Goal: Transaction & Acquisition: Book appointment/travel/reservation

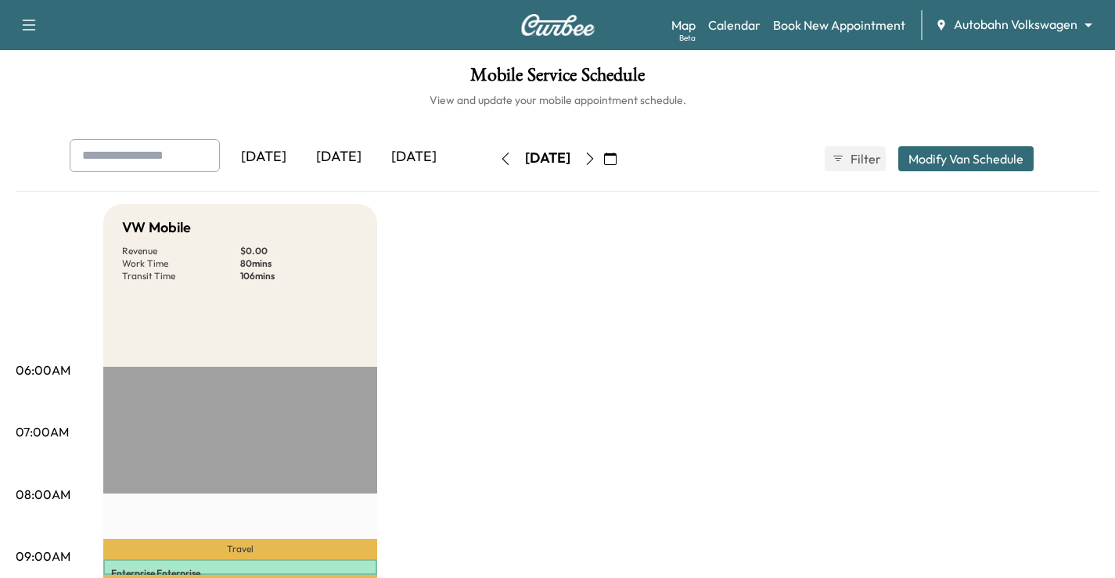
click at [1006, 15] on div "Map Beta Calendar Book New Appointment Autobahn Volkswagen ******** ​" at bounding box center [886, 25] width 431 height 30
click at [1014, 5] on div "Support Log Out Map Beta Calendar Book New Appointment Autobahn Volkswagen ****…" at bounding box center [557, 25] width 1115 height 50
click at [1049, 38] on div "Map Beta Calendar Book New Appointment Autobahn Volkswagen ******** ​" at bounding box center [886, 25] width 431 height 30
click at [1087, 24] on body "Support Log Out Map Beta Calendar Book New Appointment Autobahn Volkswagen ****…" at bounding box center [557, 289] width 1115 height 578
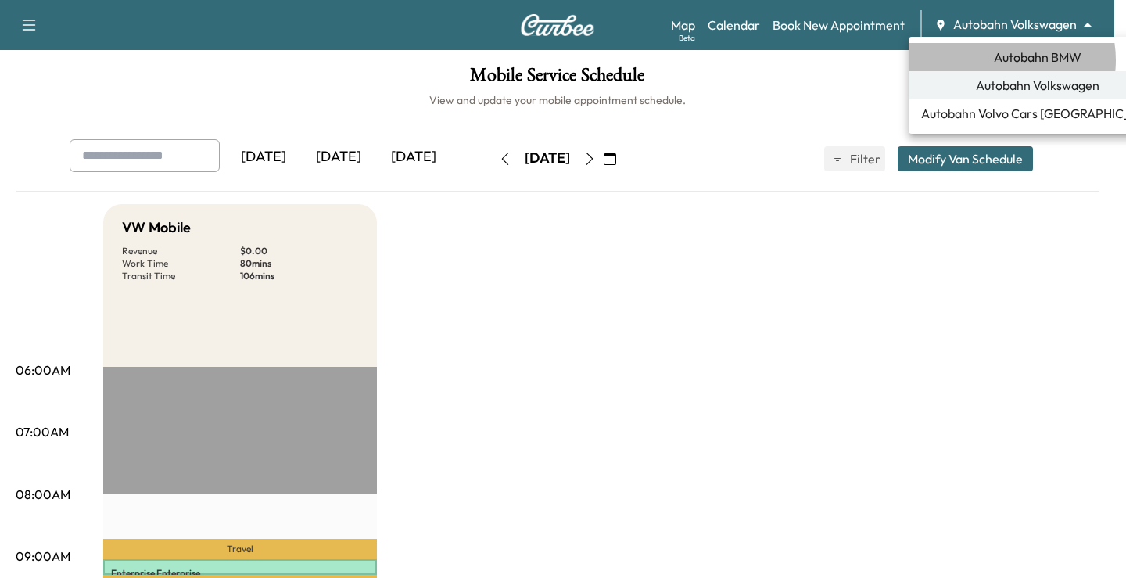
click at [1000, 60] on span "Autobahn BMW" at bounding box center [1038, 57] width 88 height 19
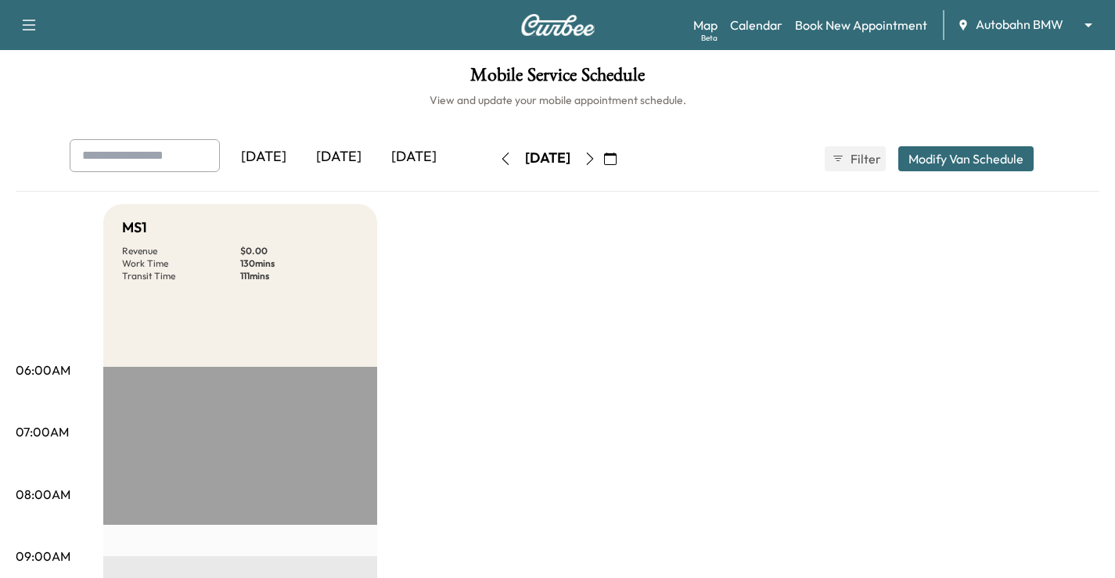
click at [616, 160] on icon "button" at bounding box center [610, 159] width 13 height 13
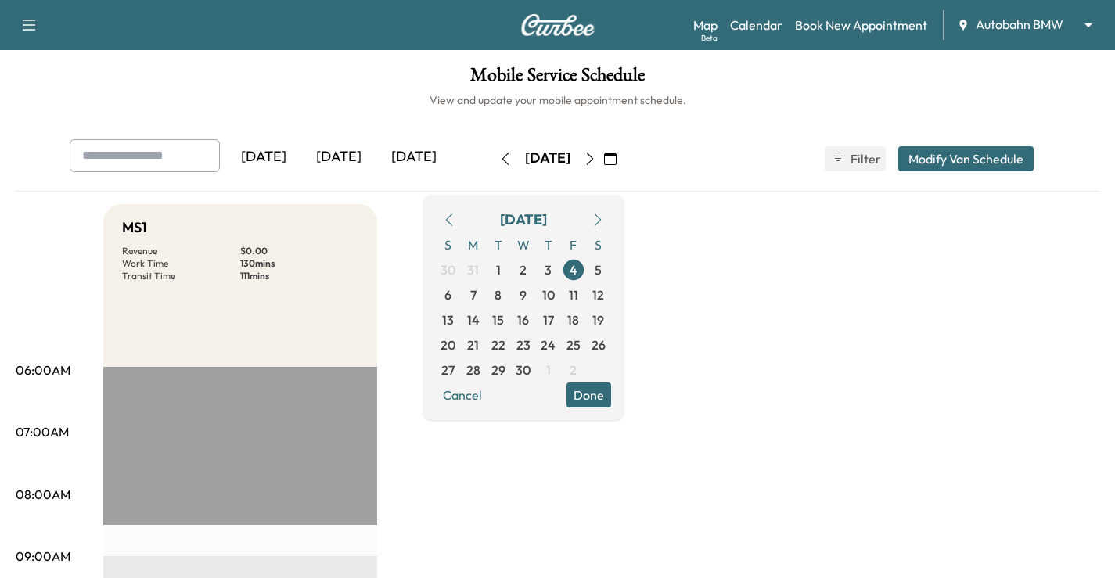
click at [611, 211] on button "button" at bounding box center [597, 219] width 27 height 25
click at [604, 216] on icon "button" at bounding box center [597, 220] width 13 height 13
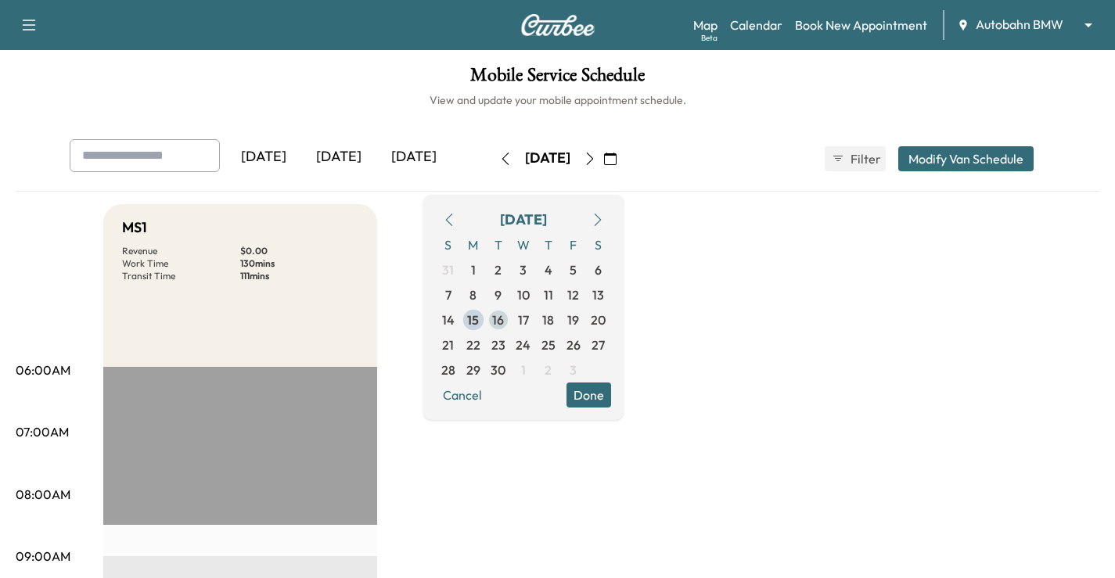
click at [504, 314] on span "16" at bounding box center [498, 320] width 12 height 19
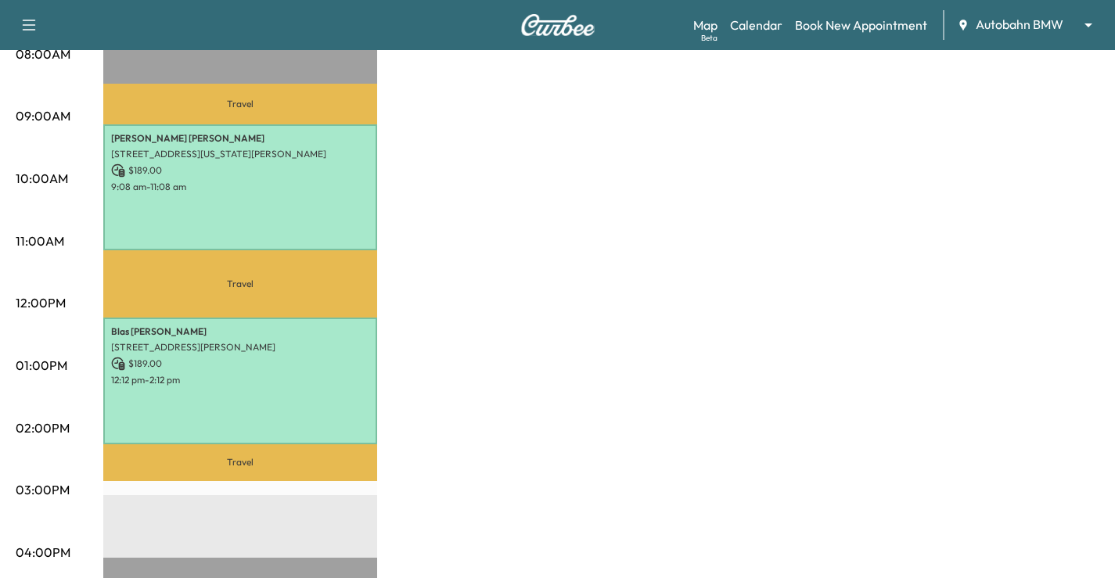
scroll to position [313, 0]
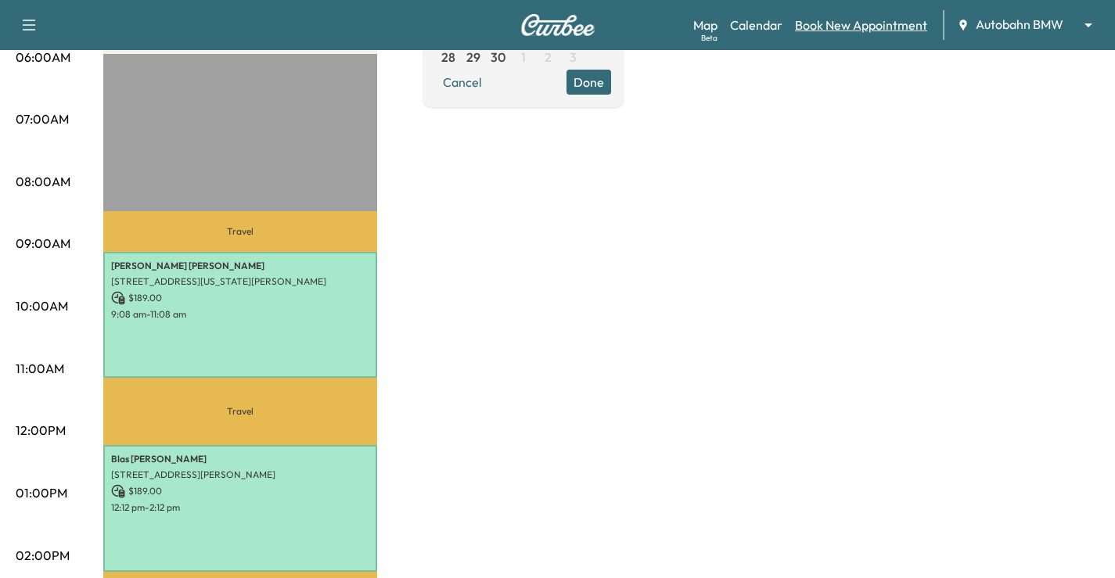
click at [855, 27] on link "Book New Appointment" at bounding box center [861, 25] width 132 height 19
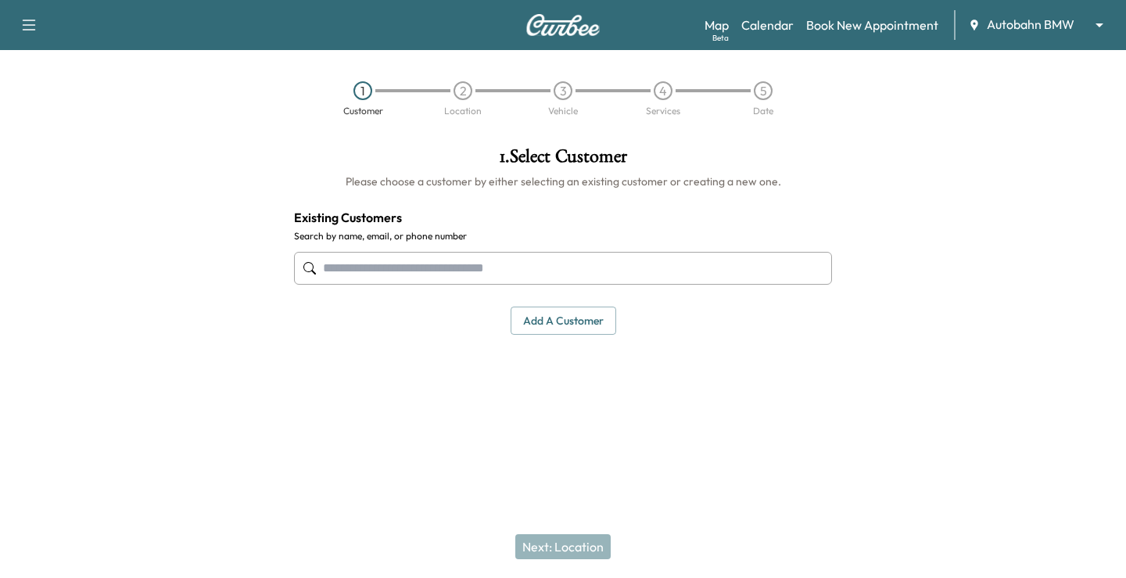
paste input "**********"
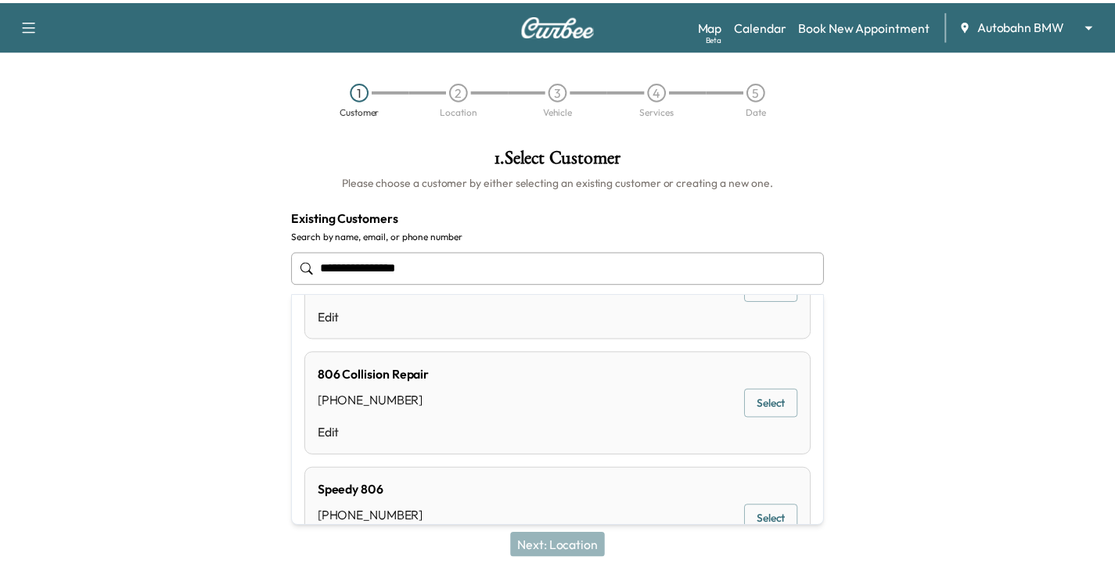
scroll to position [143, 0]
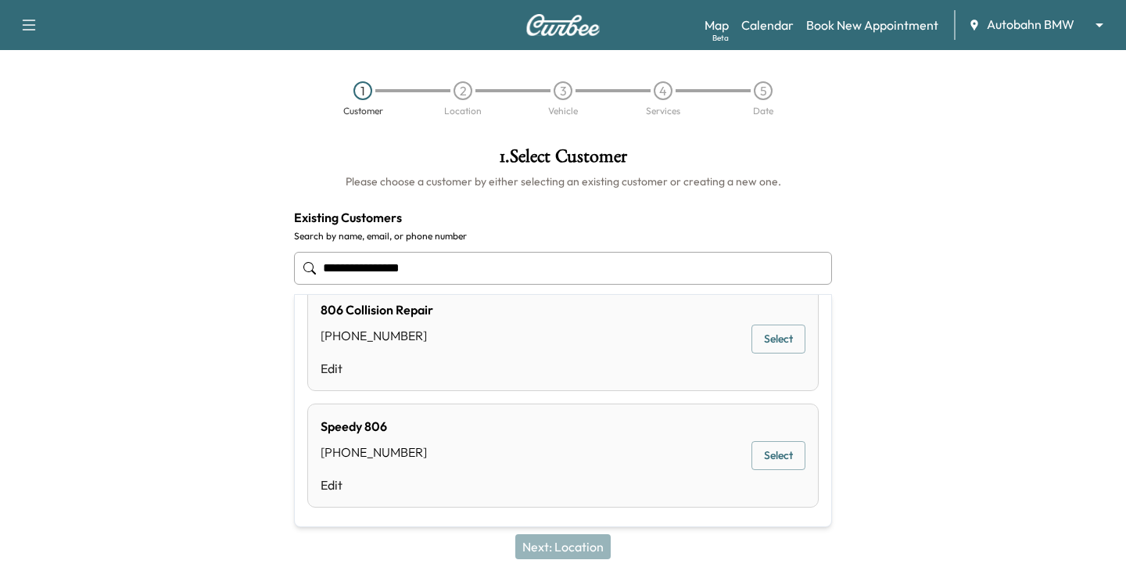
type input "**********"
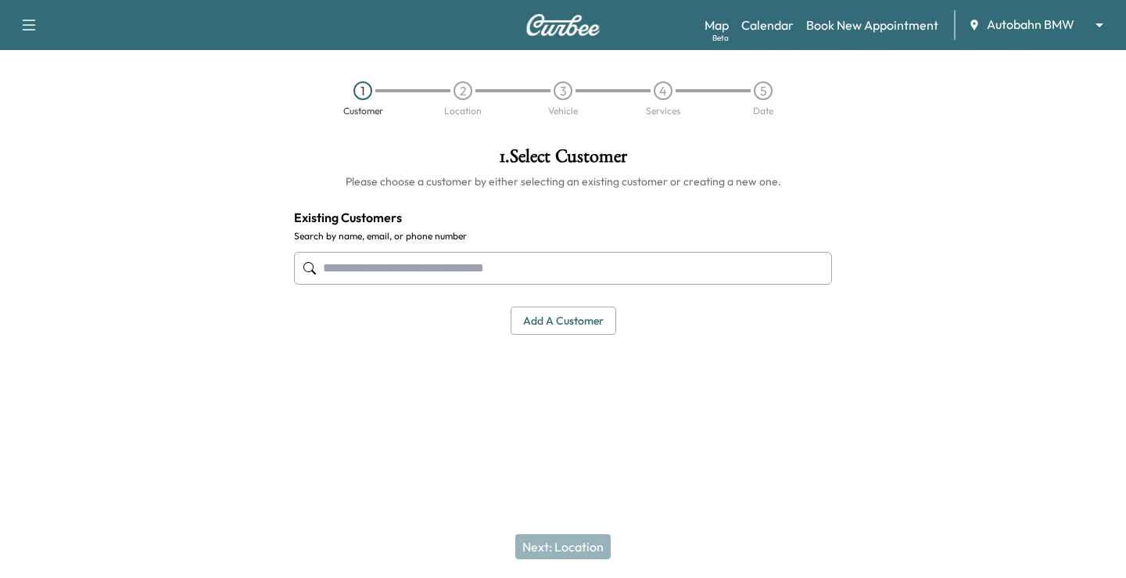
paste input "**********"
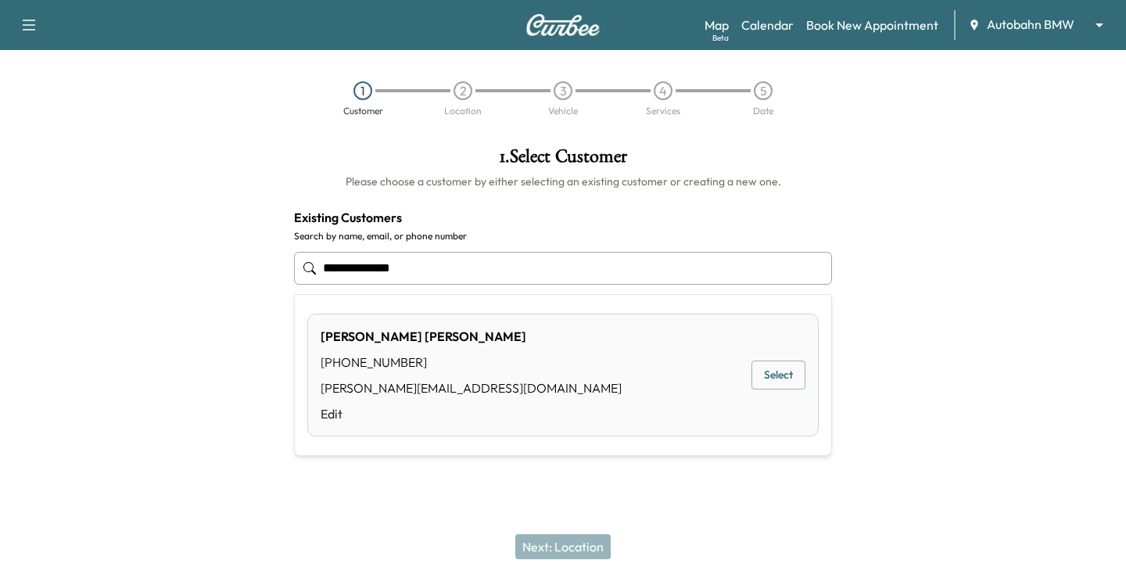
click at [515, 349] on div "[PERSON_NAME] [PHONE_NUMBER] [PERSON_NAME][EMAIL_ADDRESS][DOMAIN_NAME] Edit Sel…" at bounding box center [563, 375] width 512 height 123
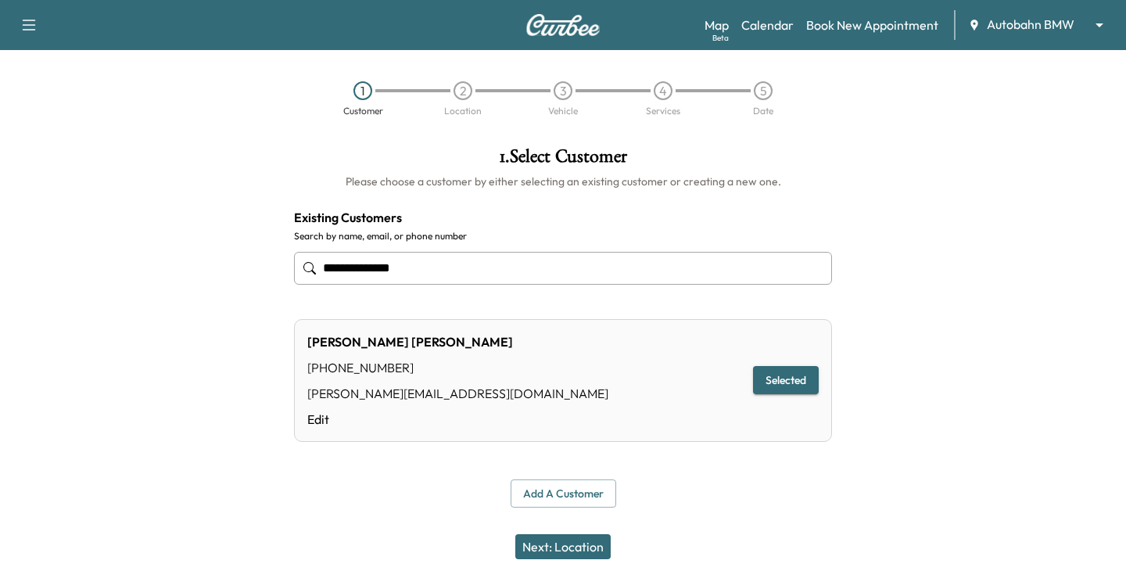
type input "**********"
click at [570, 548] on button "Next: Location" at bounding box center [562, 546] width 95 height 25
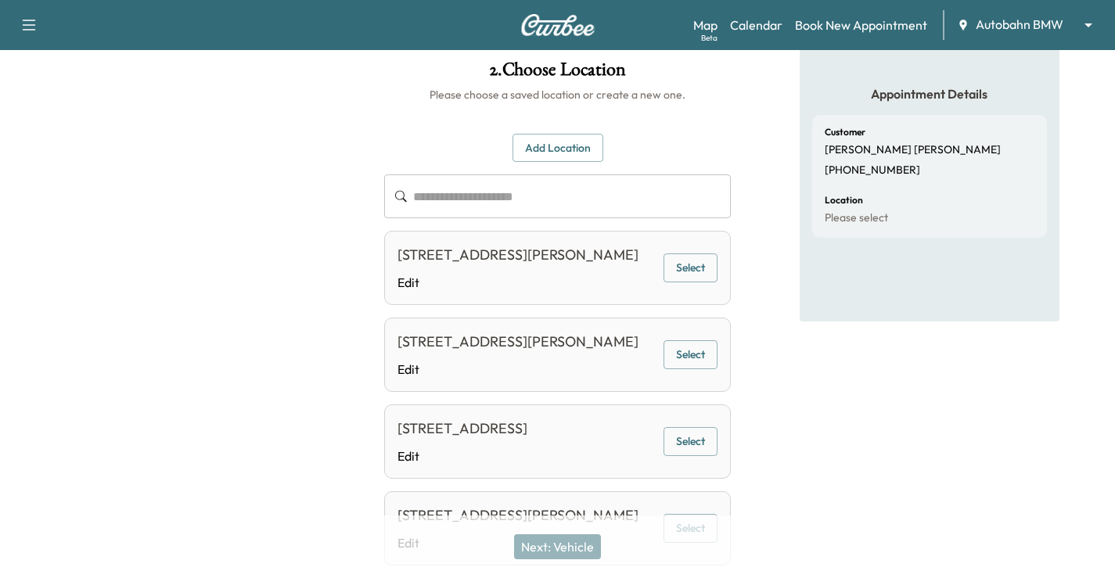
scroll to position [156, 0]
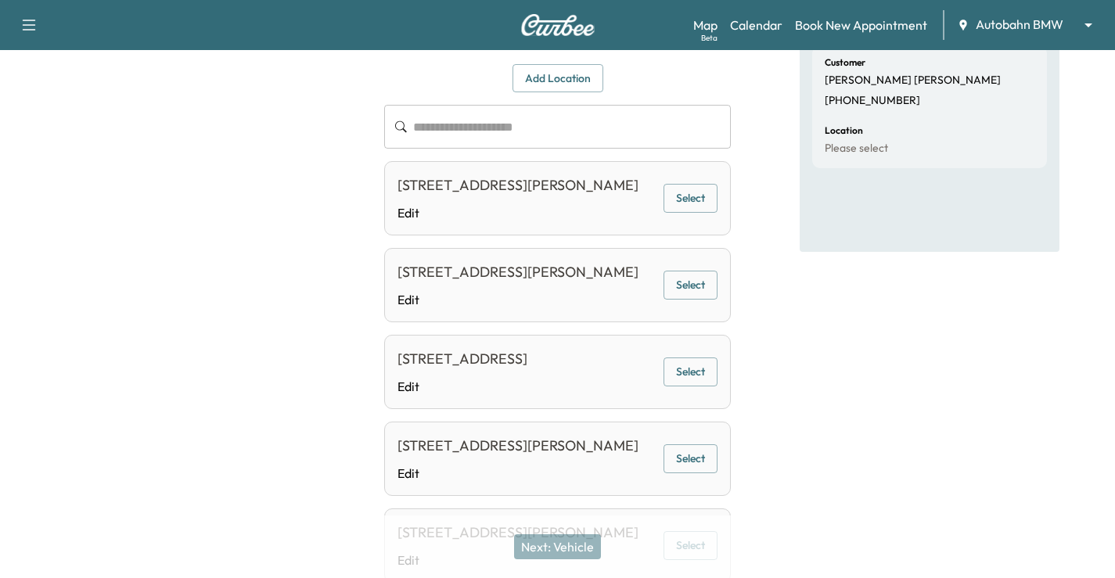
click at [687, 386] on button "Select" at bounding box center [690, 371] width 54 height 29
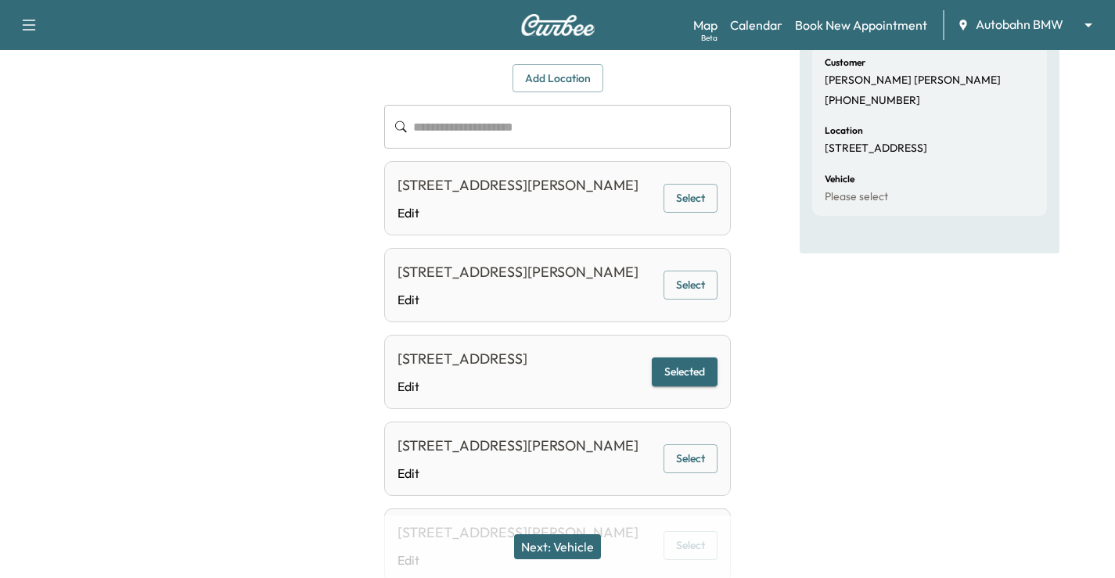
click at [537, 551] on button "Next: Vehicle" at bounding box center [557, 546] width 87 height 25
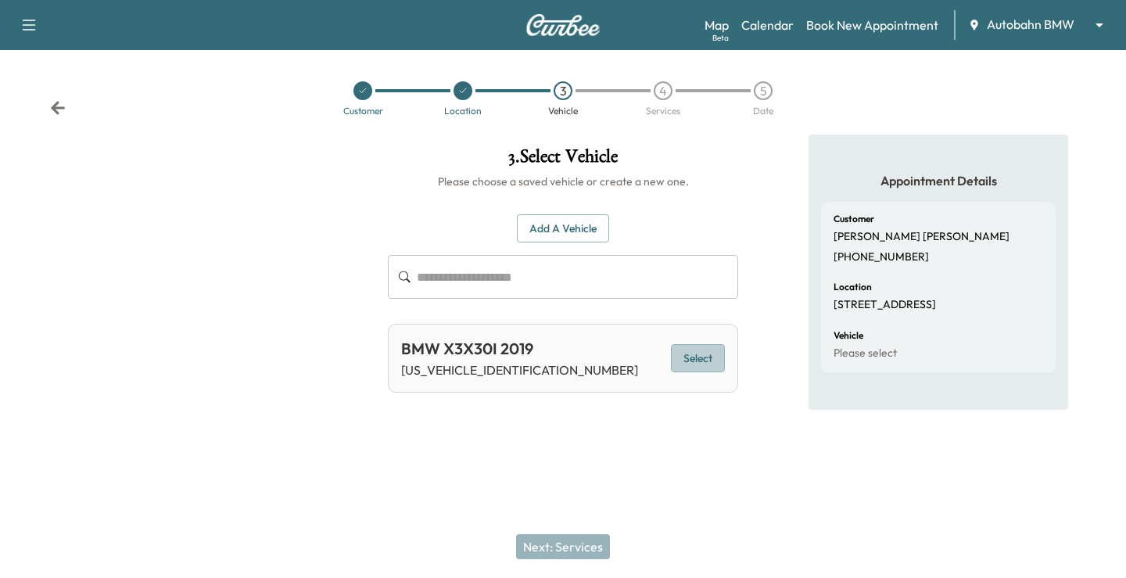
click at [695, 358] on button "Select" at bounding box center [698, 358] width 54 height 29
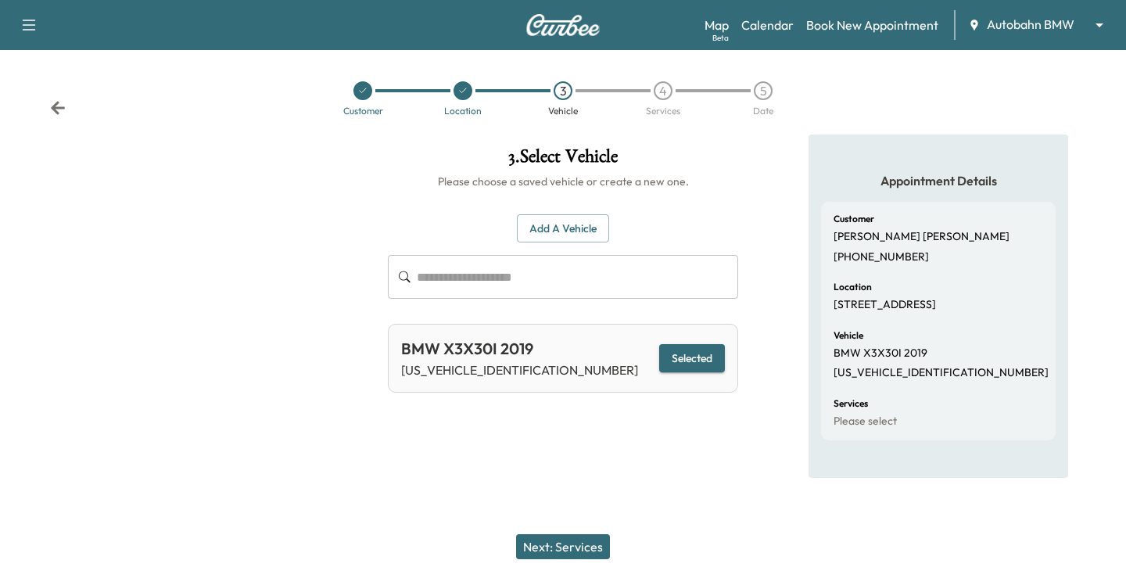
click at [546, 543] on button "Next: Services" at bounding box center [563, 546] width 94 height 25
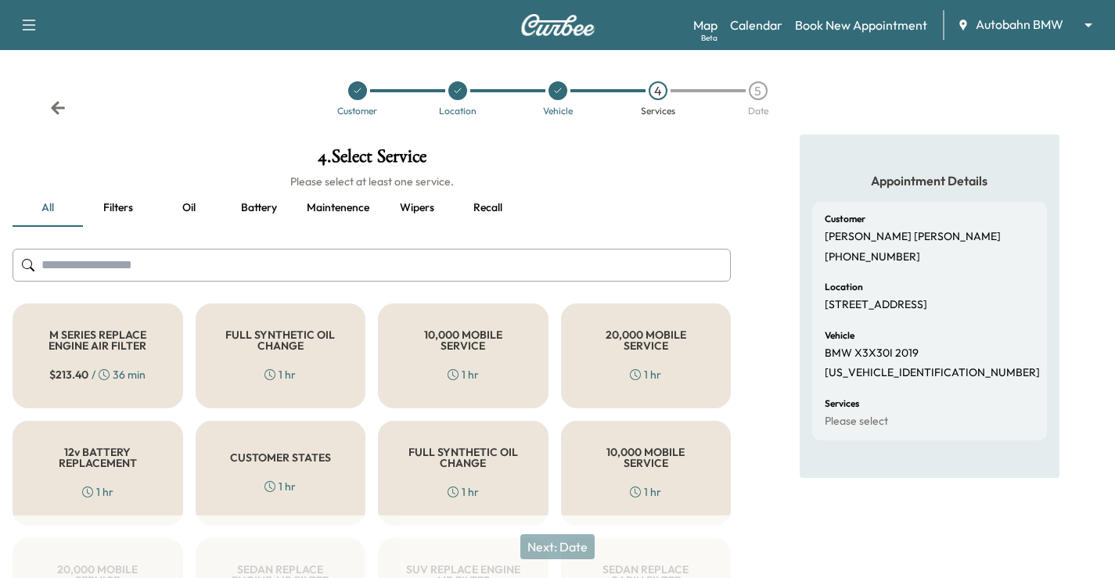
click at [336, 361] on div "FULL SYNTHETIC OIL CHANGE 1 hr" at bounding box center [281, 355] width 171 height 105
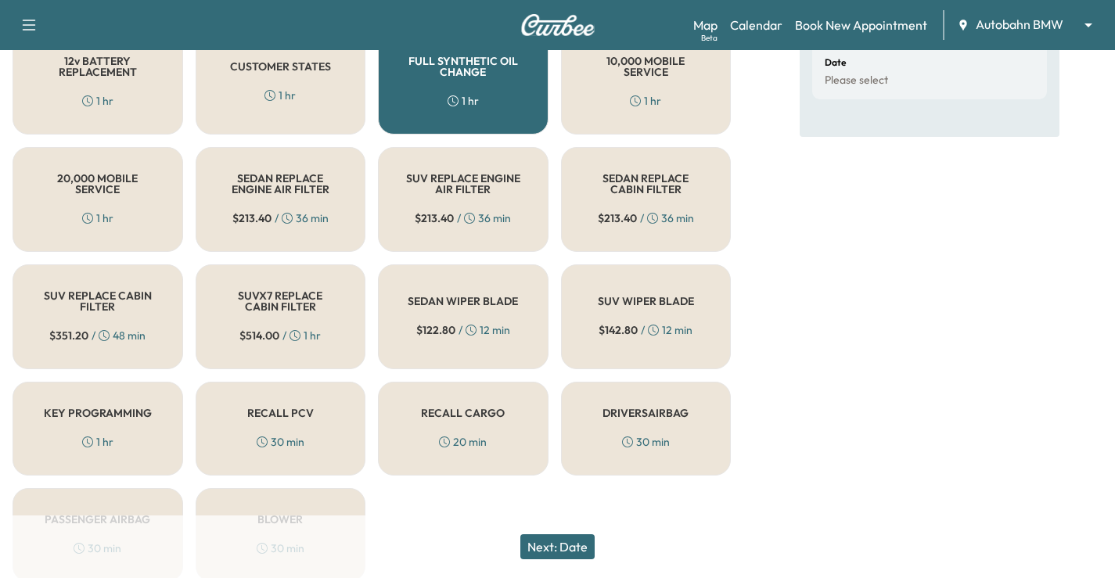
click at [572, 545] on button "Next: Date" at bounding box center [557, 546] width 74 height 25
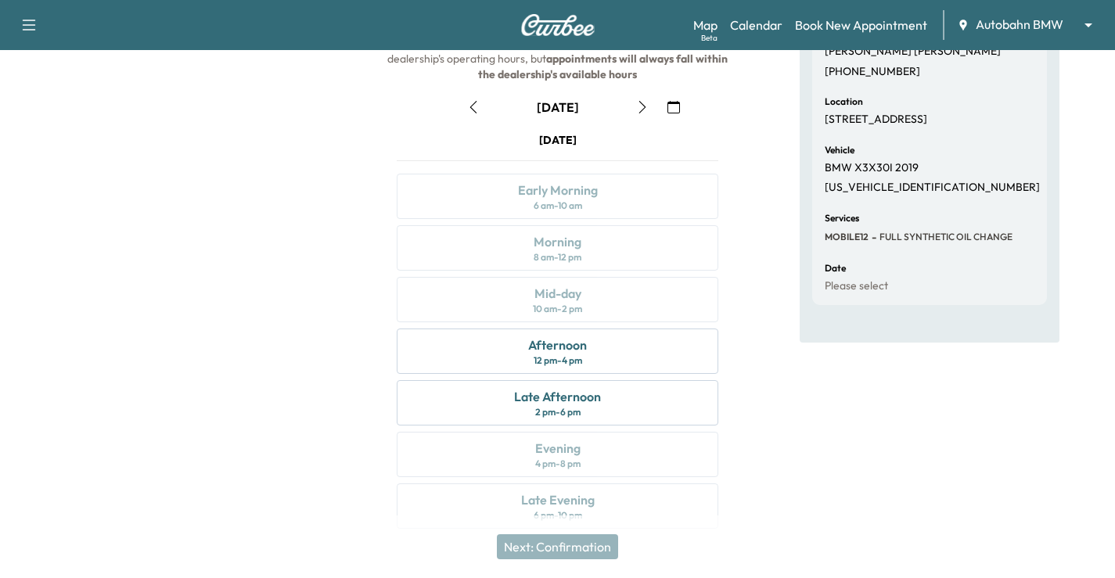
scroll to position [48, 0]
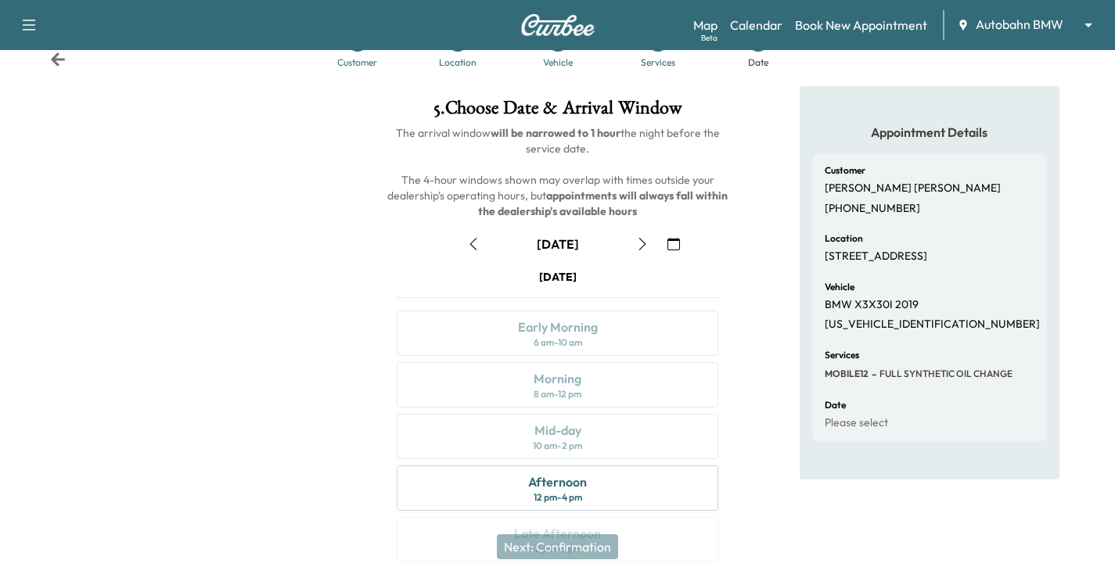
click at [646, 242] on icon "button" at bounding box center [642, 244] width 13 height 13
click at [633, 243] on button "button" at bounding box center [642, 244] width 27 height 25
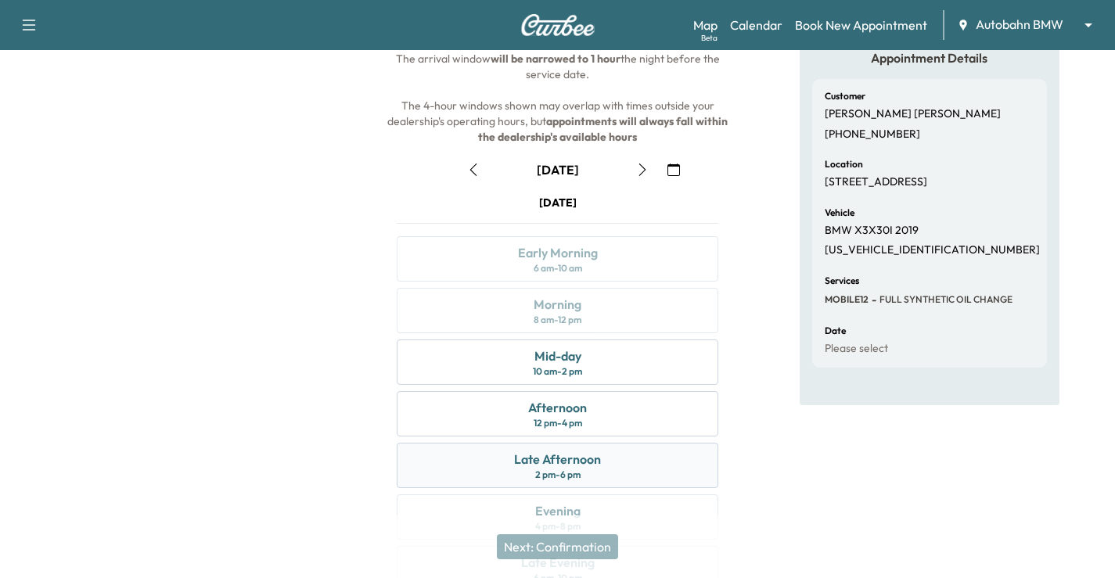
scroll to position [127, 0]
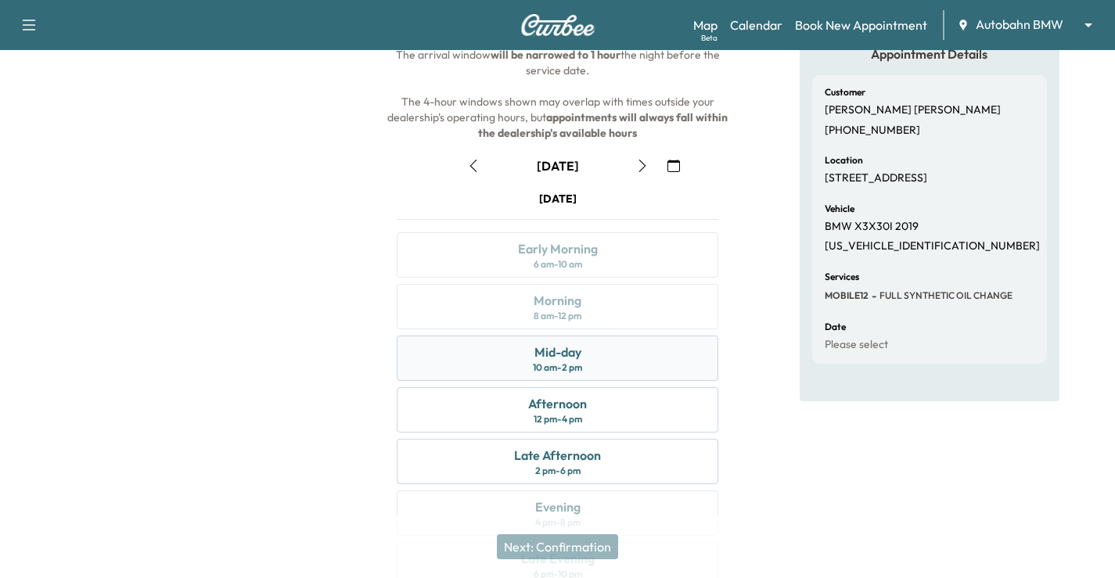
click at [656, 341] on div "Mid-day 10 am - 2 pm" at bounding box center [557, 358] width 321 height 45
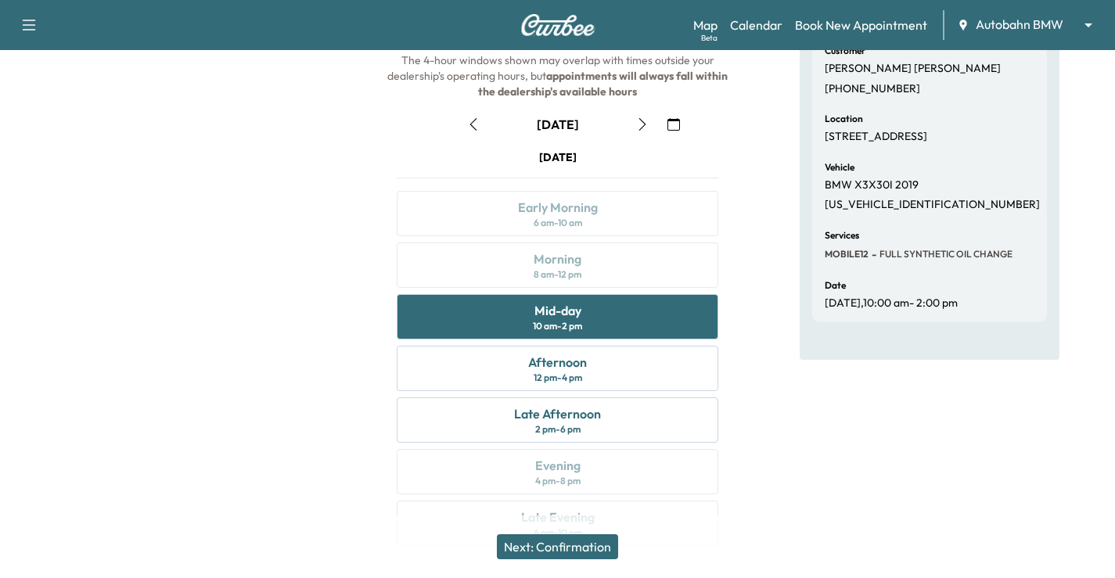
scroll to position [205, 0]
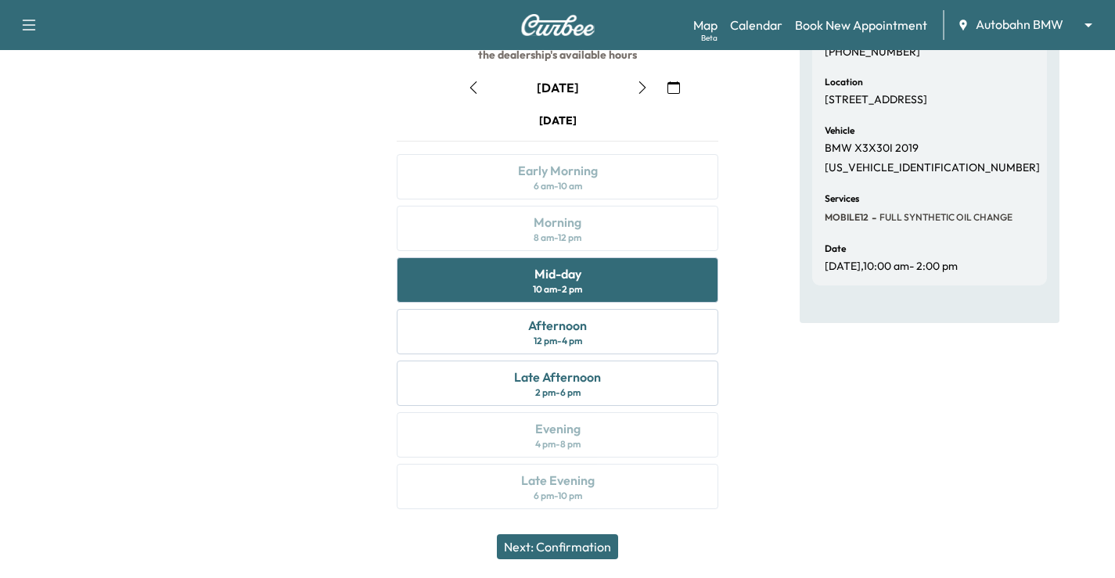
click at [616, 553] on button "Next: Confirmation" at bounding box center [557, 546] width 121 height 25
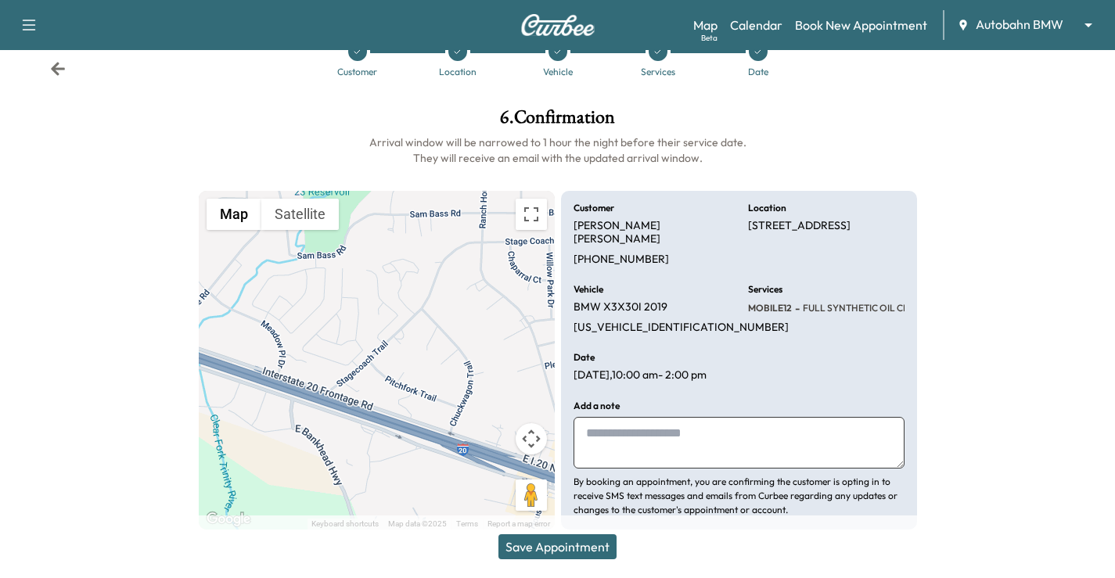
click at [533, 545] on button "Save Appointment" at bounding box center [557, 546] width 118 height 25
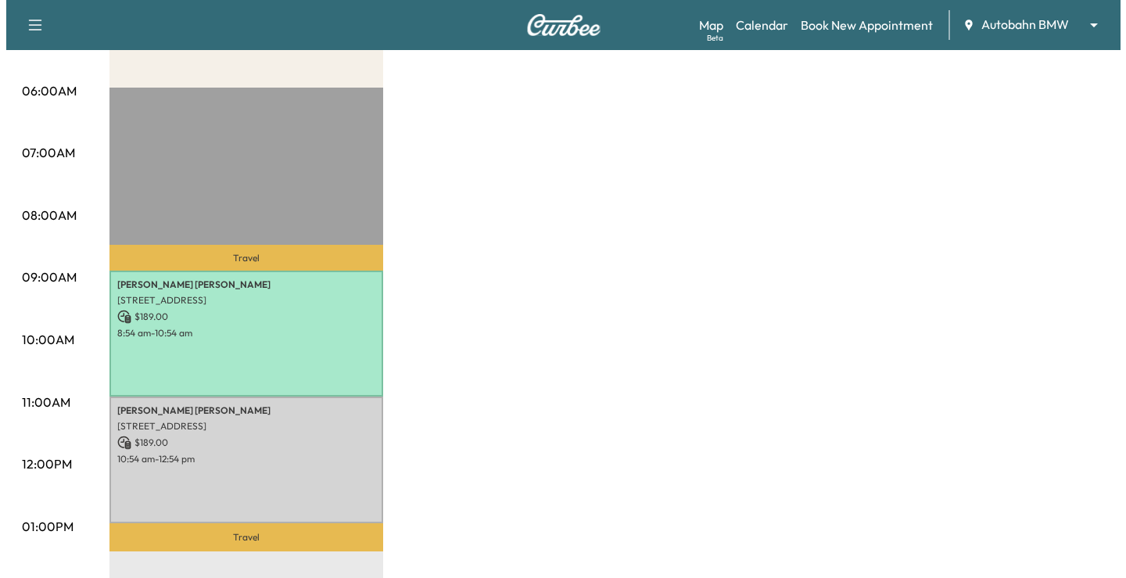
scroll to position [391, 0]
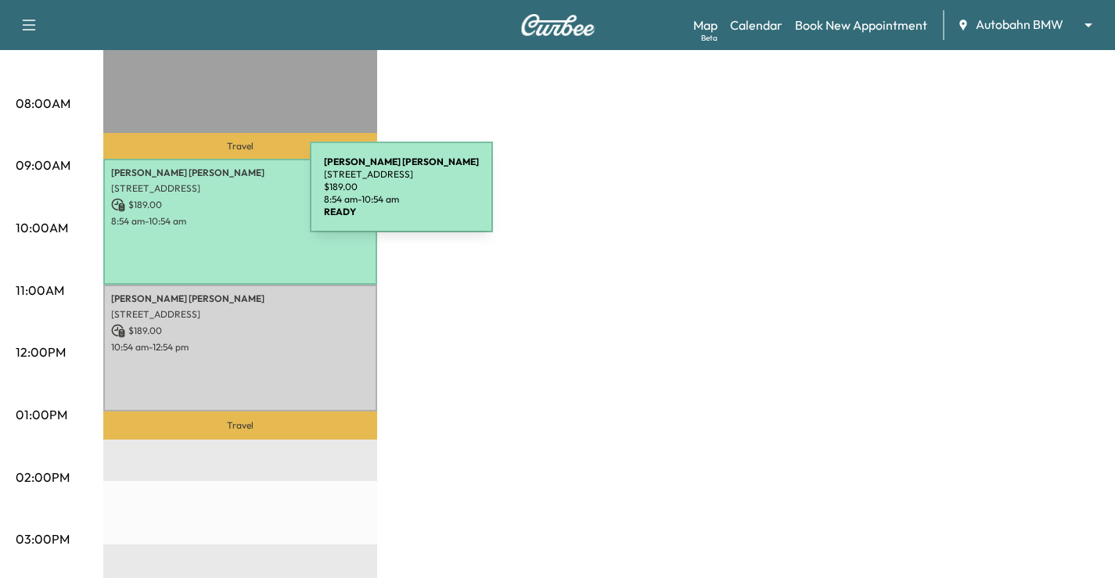
click at [192, 198] on p "$ 189.00" at bounding box center [240, 205] width 258 height 14
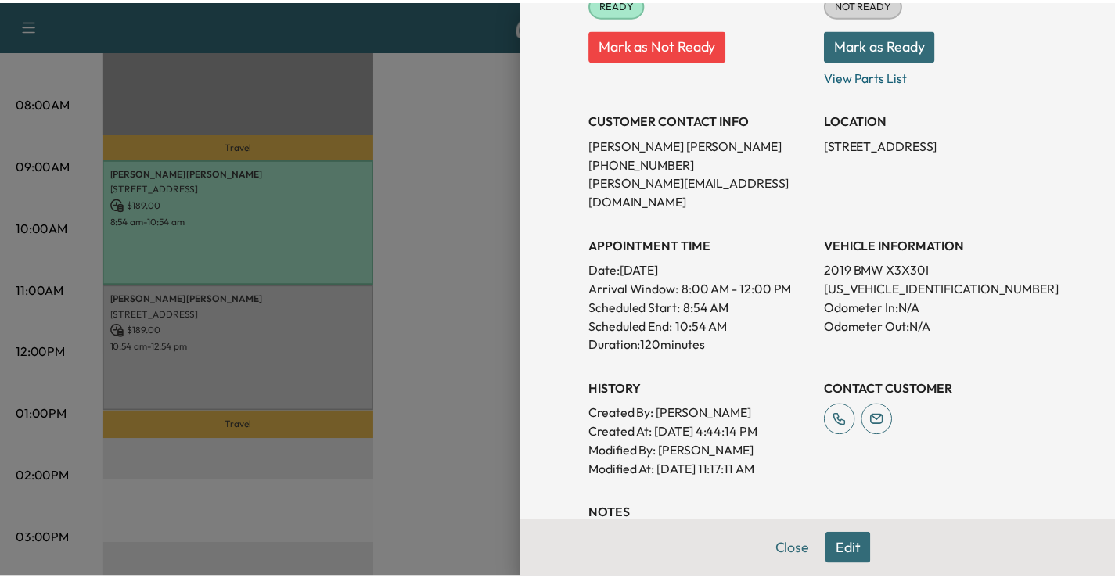
scroll to position [458, 0]
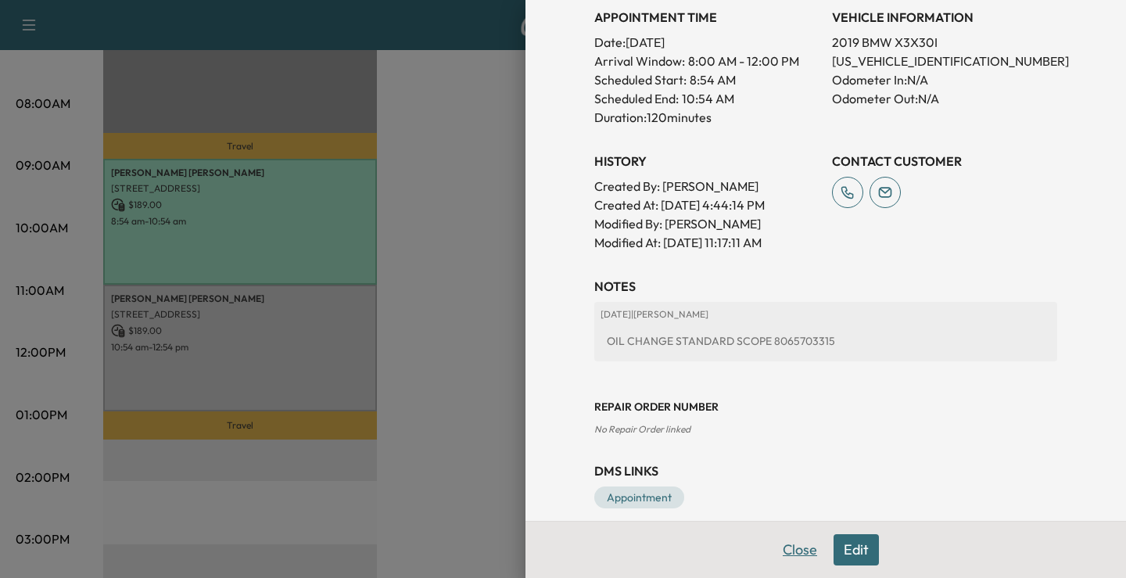
click at [799, 558] on button "Close" at bounding box center [800, 549] width 55 height 31
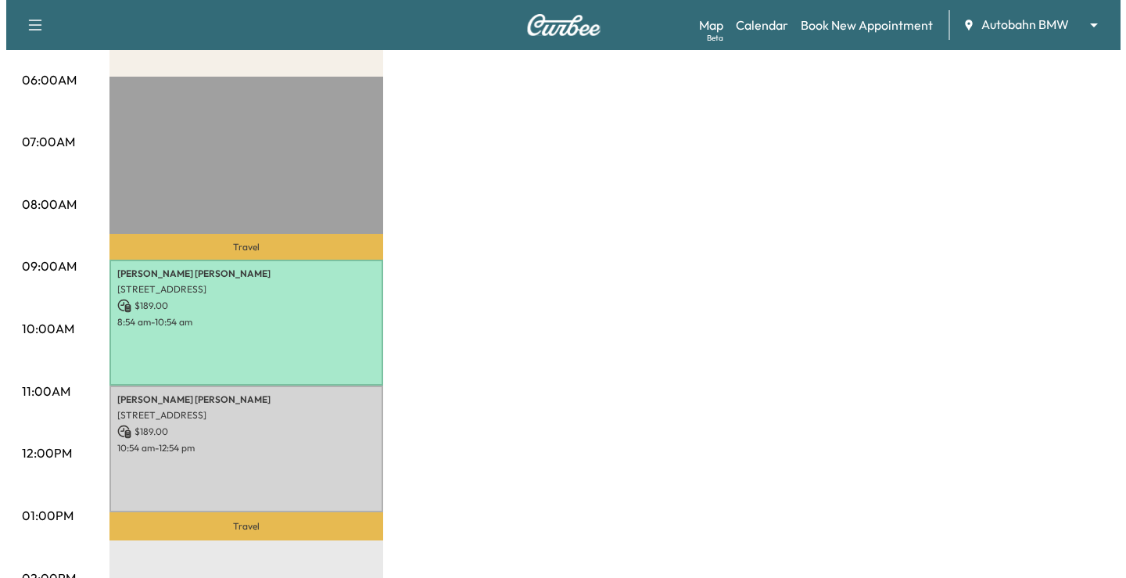
scroll to position [469, 0]
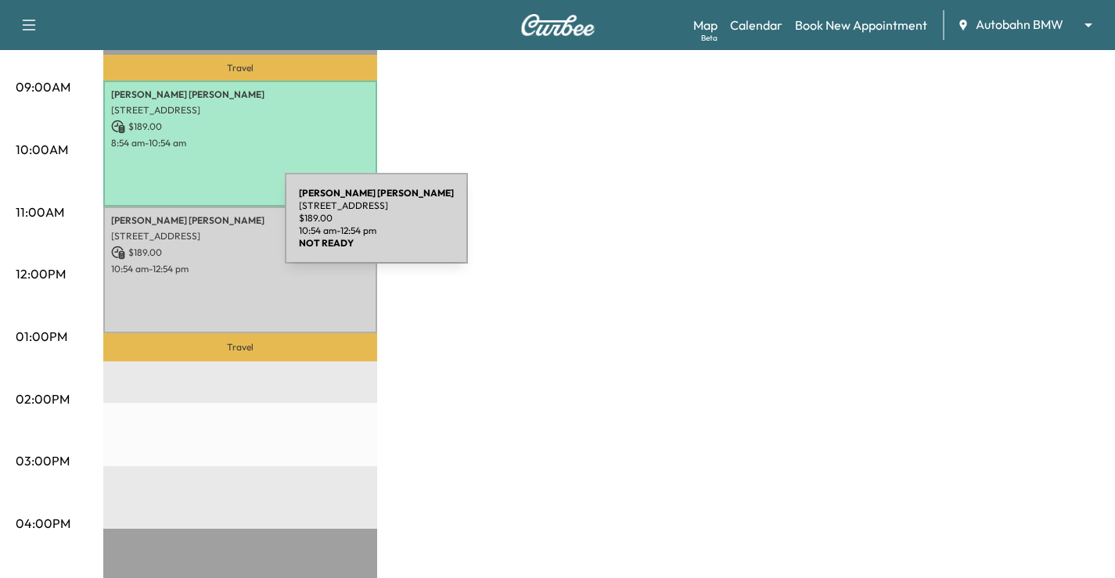
click at [176, 232] on p "[STREET_ADDRESS]" at bounding box center [240, 236] width 258 height 13
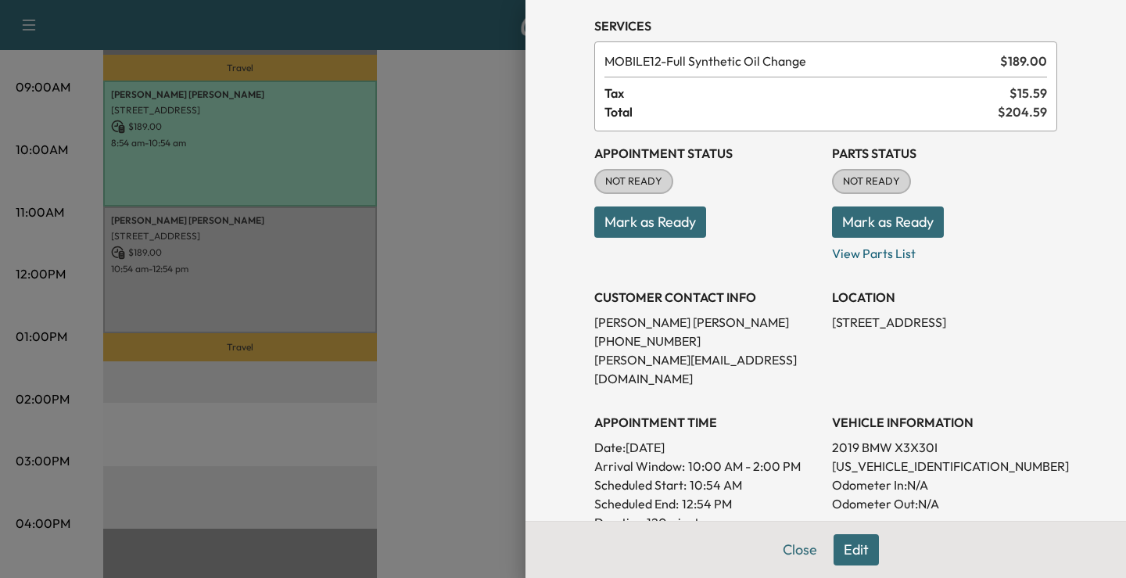
scroll to position [0, 0]
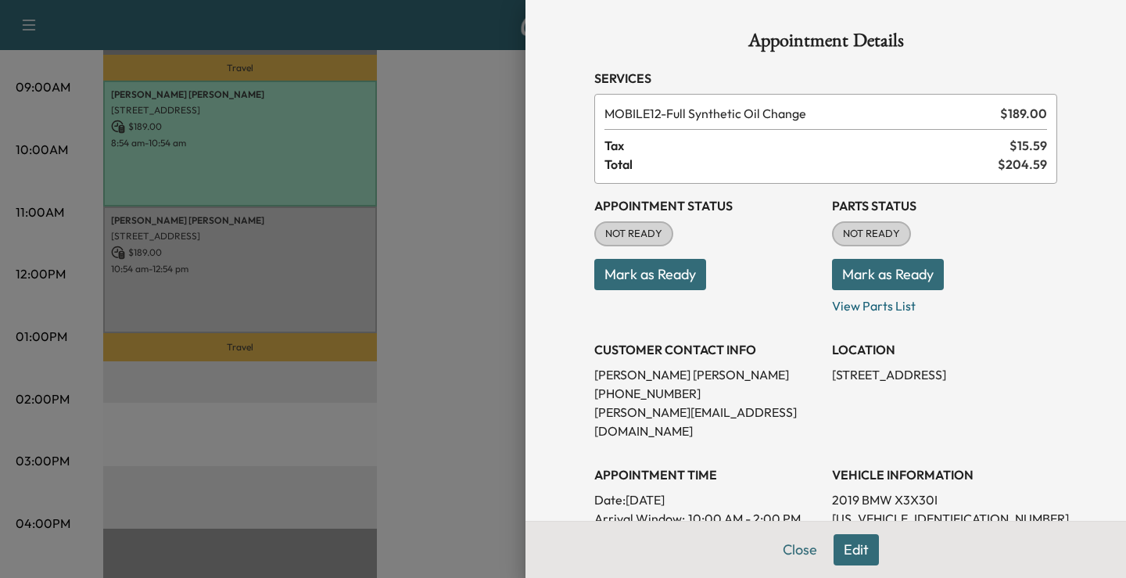
click at [835, 543] on button "Edit" at bounding box center [856, 549] width 45 height 31
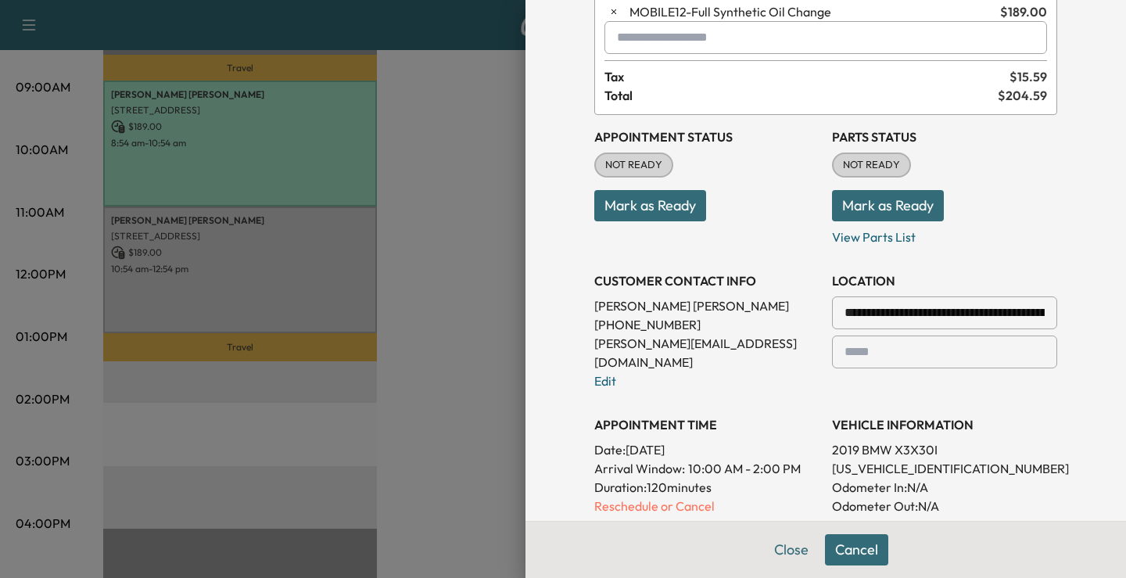
scroll to position [235, 0]
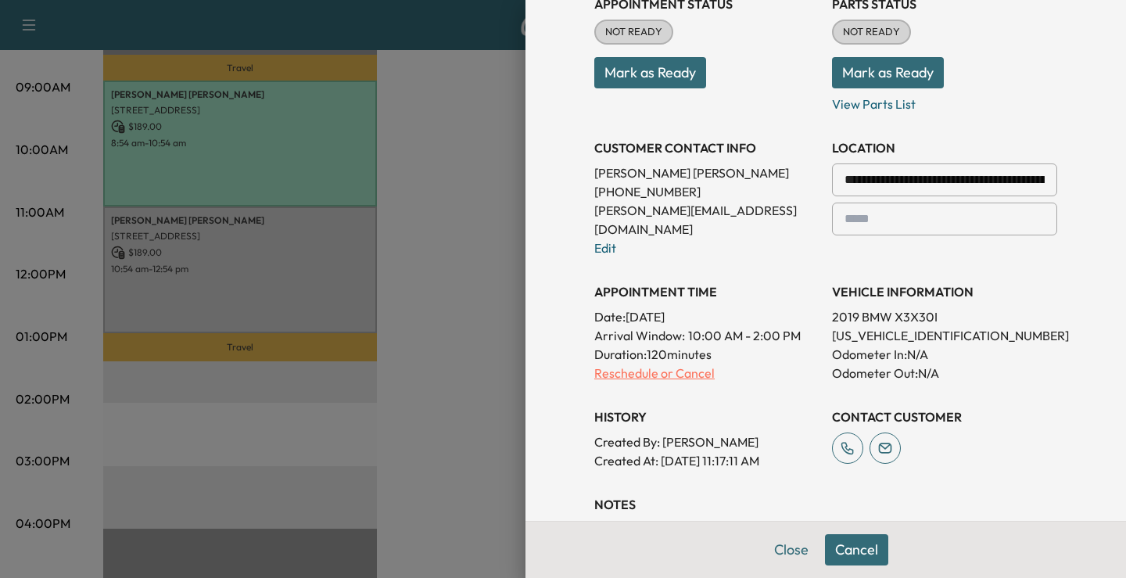
click at [636, 364] on p "Reschedule or Cancel" at bounding box center [706, 373] width 225 height 19
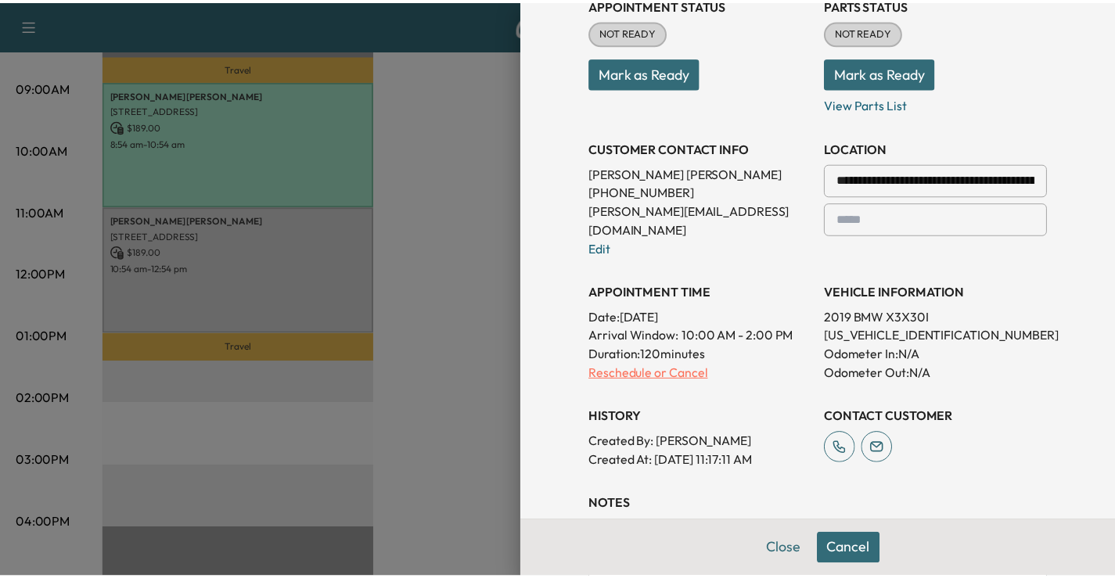
scroll to position [0, 0]
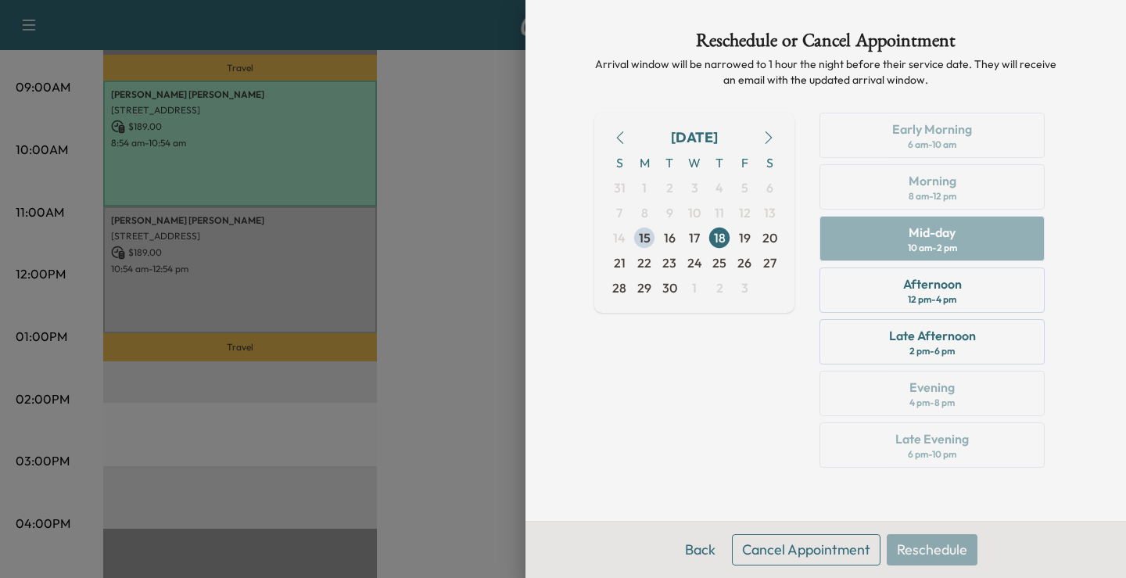
click at [829, 551] on button "Cancel Appointment" at bounding box center [806, 549] width 149 height 31
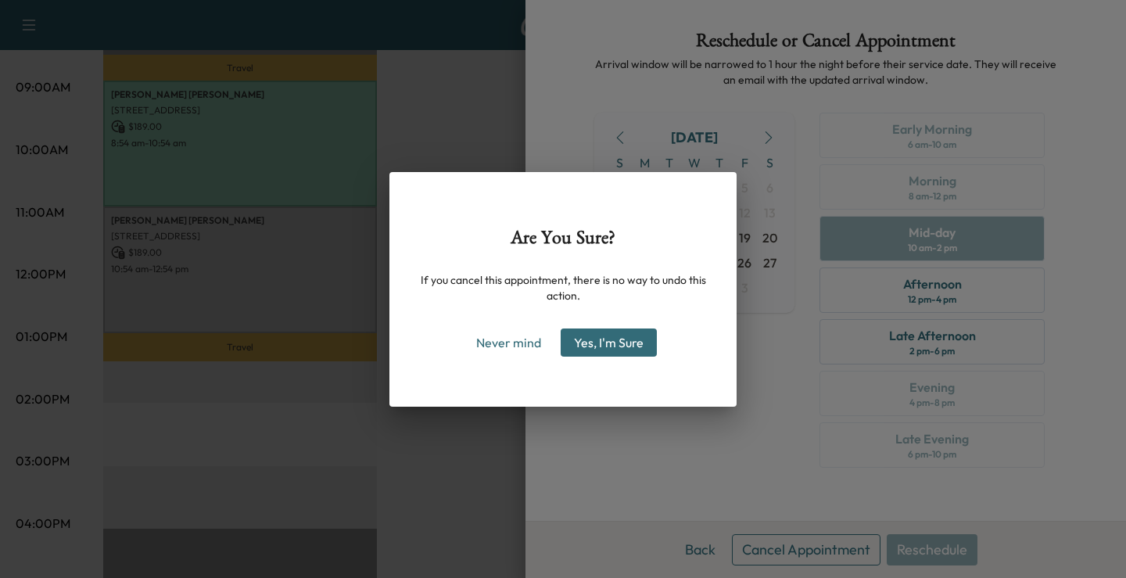
click at [572, 336] on button "Yes, I'm Sure" at bounding box center [609, 343] width 96 height 28
